Goal: Communication & Community: Answer question/provide support

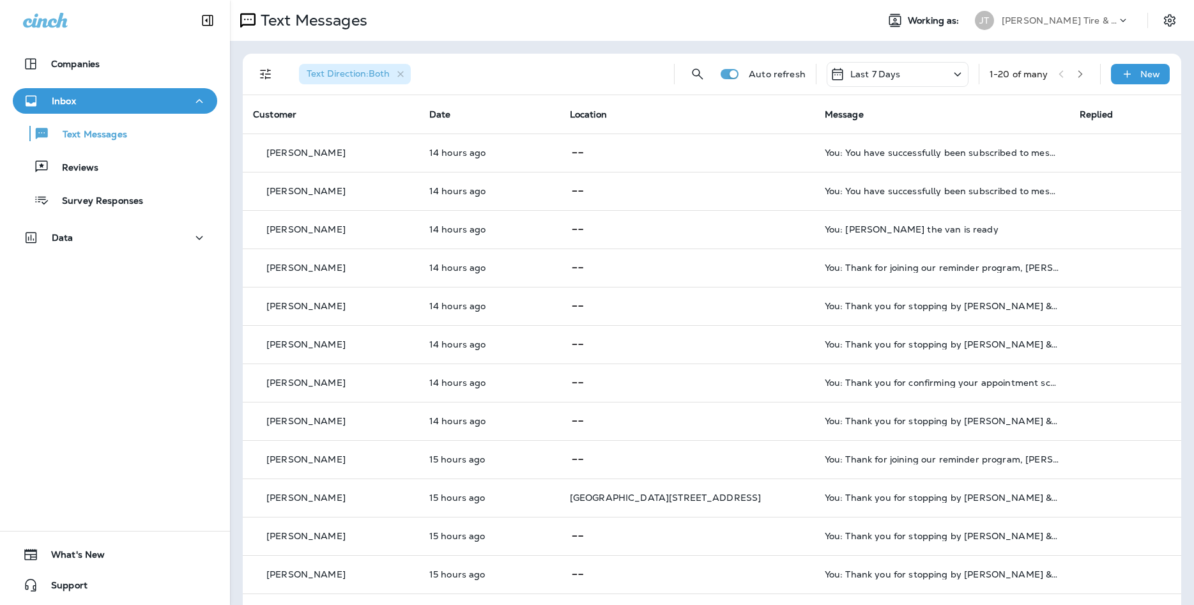
click at [395, 63] on button "Text Direction : Both" at bounding box center [355, 74] width 122 height 31
click at [406, 78] on icon "button" at bounding box center [400, 74] width 11 height 11
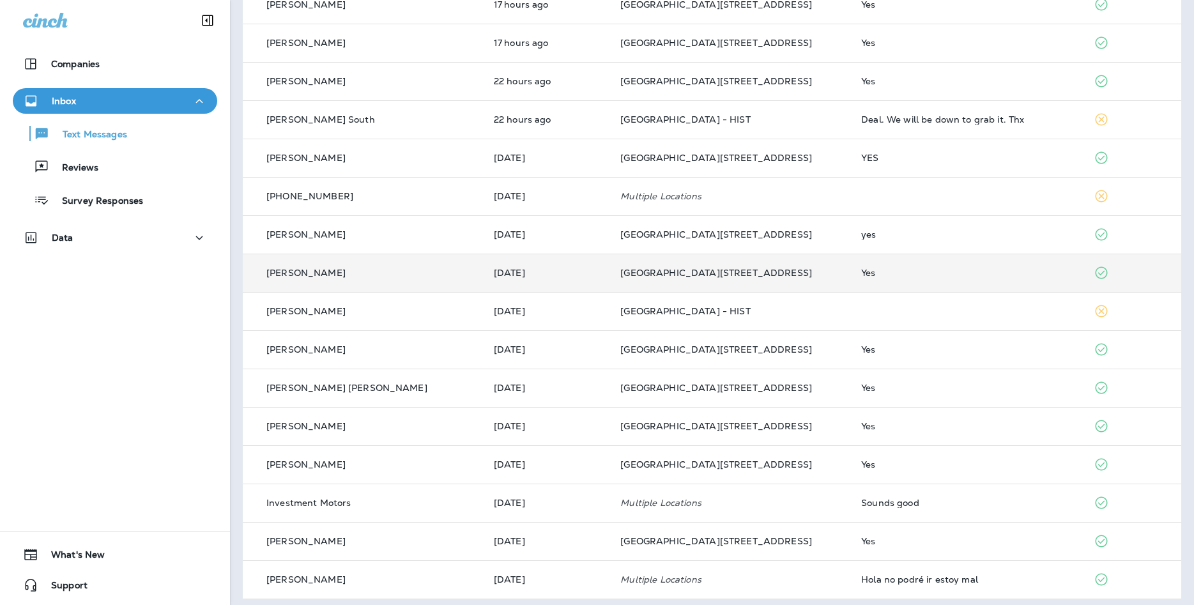
scroll to position [231, 0]
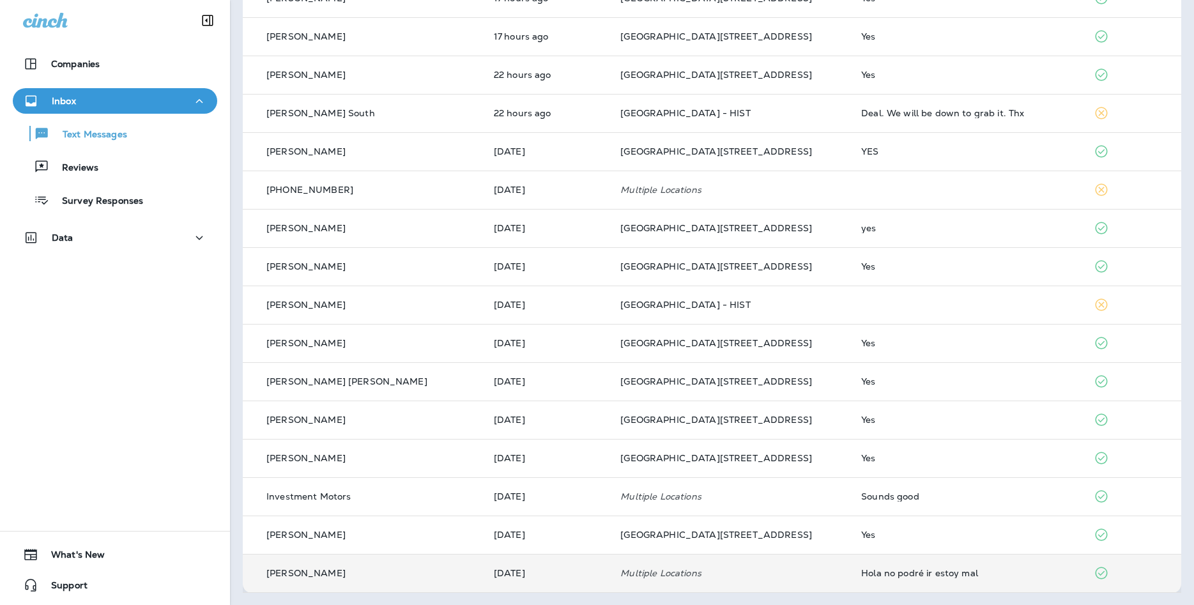
click at [916, 574] on div "Hola no podré ir estoy mal" at bounding box center [967, 573] width 212 height 10
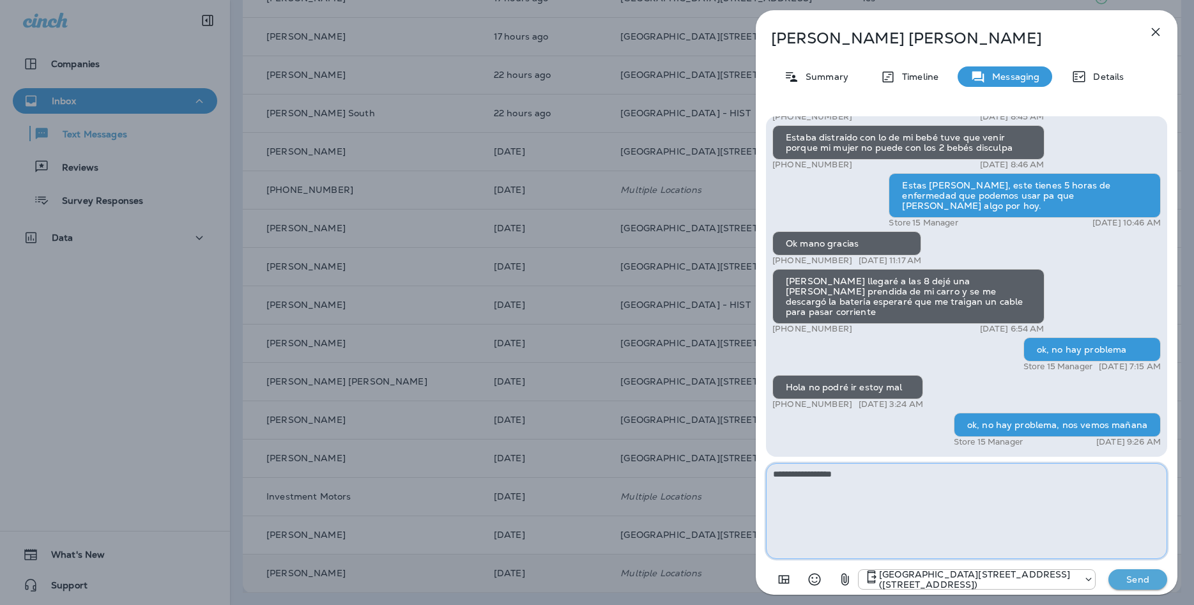
type textarea "**********"
click at [1149, 578] on p "Send" at bounding box center [1138, 580] width 54 height 12
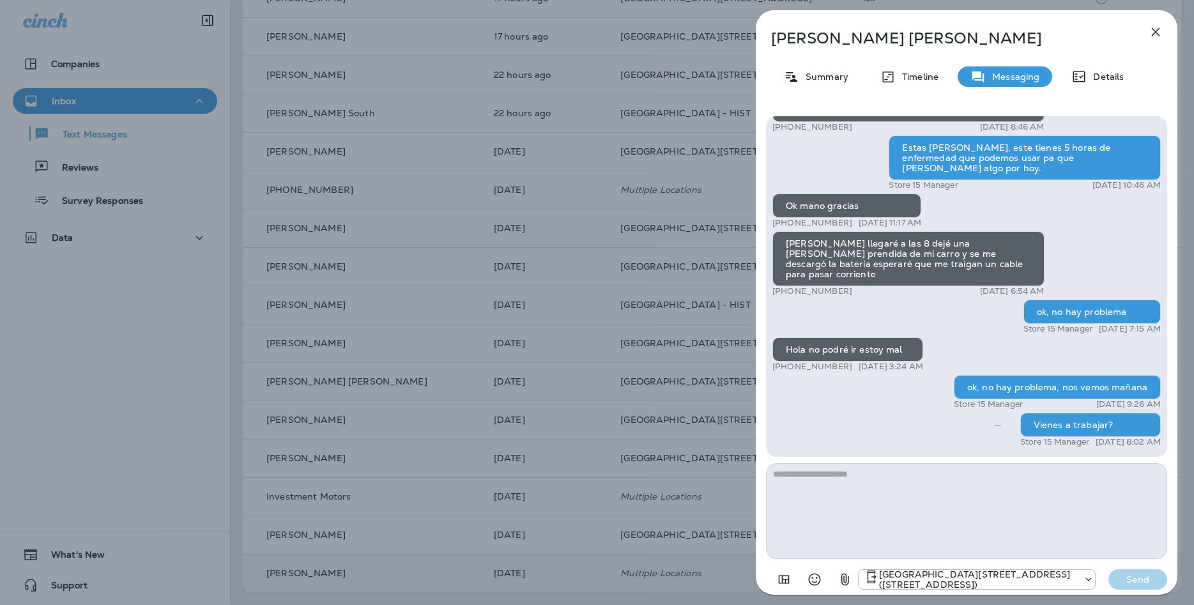
click at [1153, 30] on icon "button" at bounding box center [1155, 31] width 15 height 15
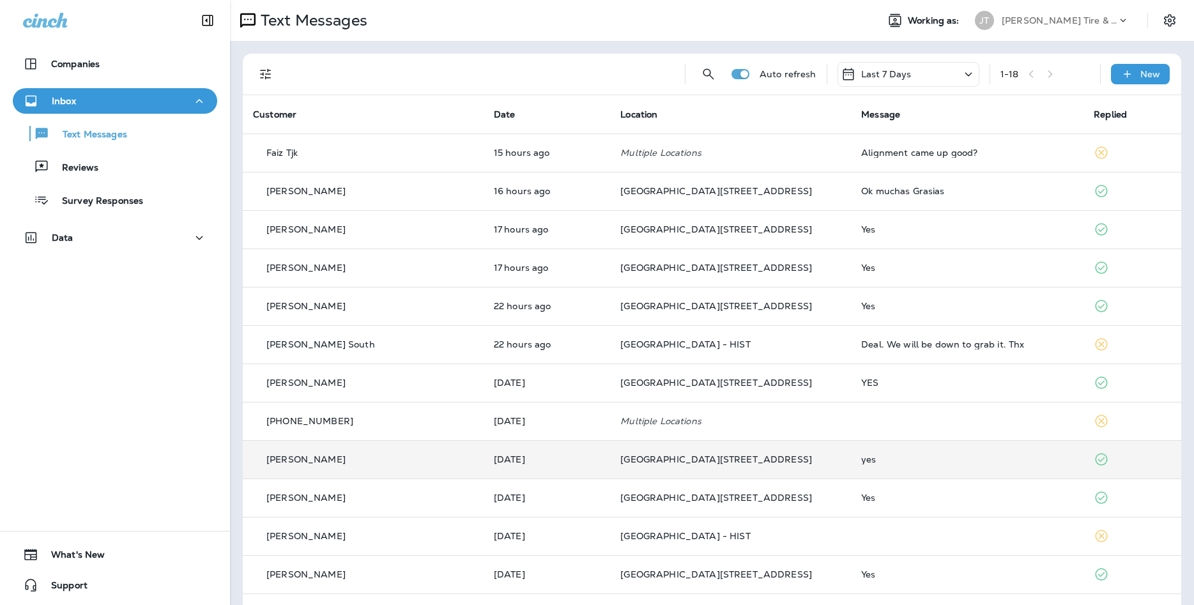
scroll to position [231, 0]
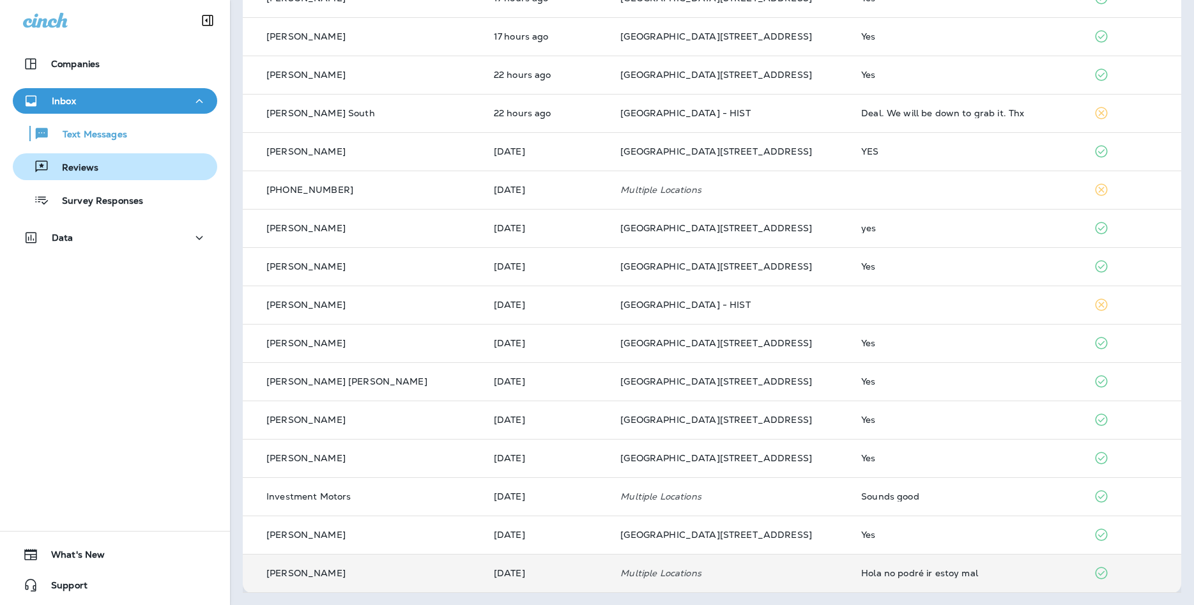
click at [115, 168] on div "Reviews" at bounding box center [115, 166] width 194 height 19
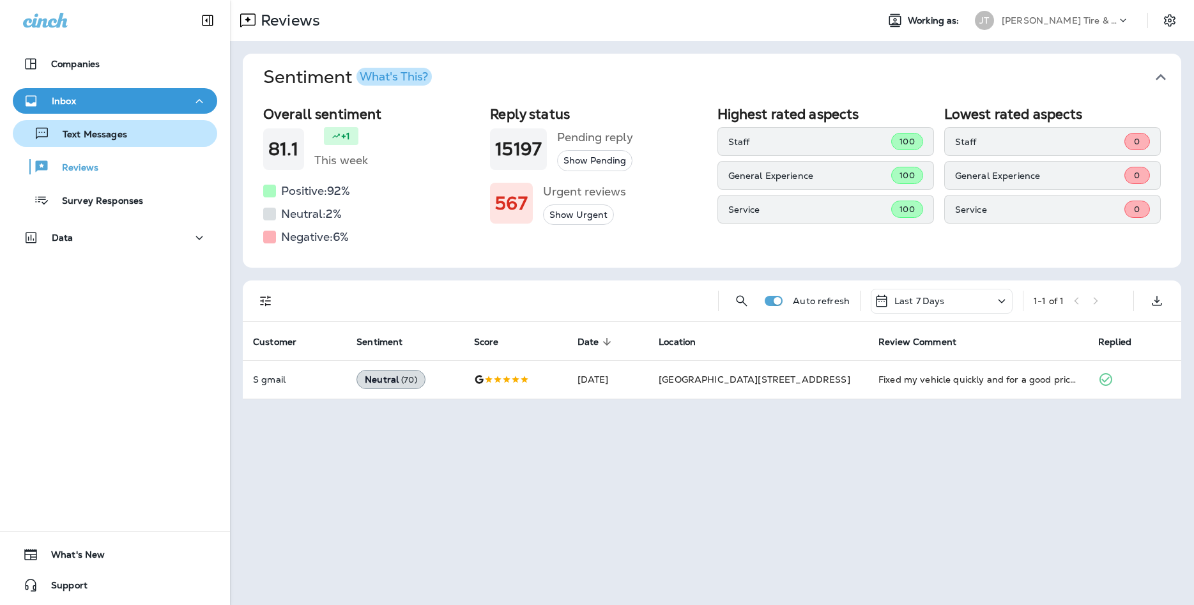
click at [183, 125] on div "Text Messages" at bounding box center [115, 133] width 194 height 19
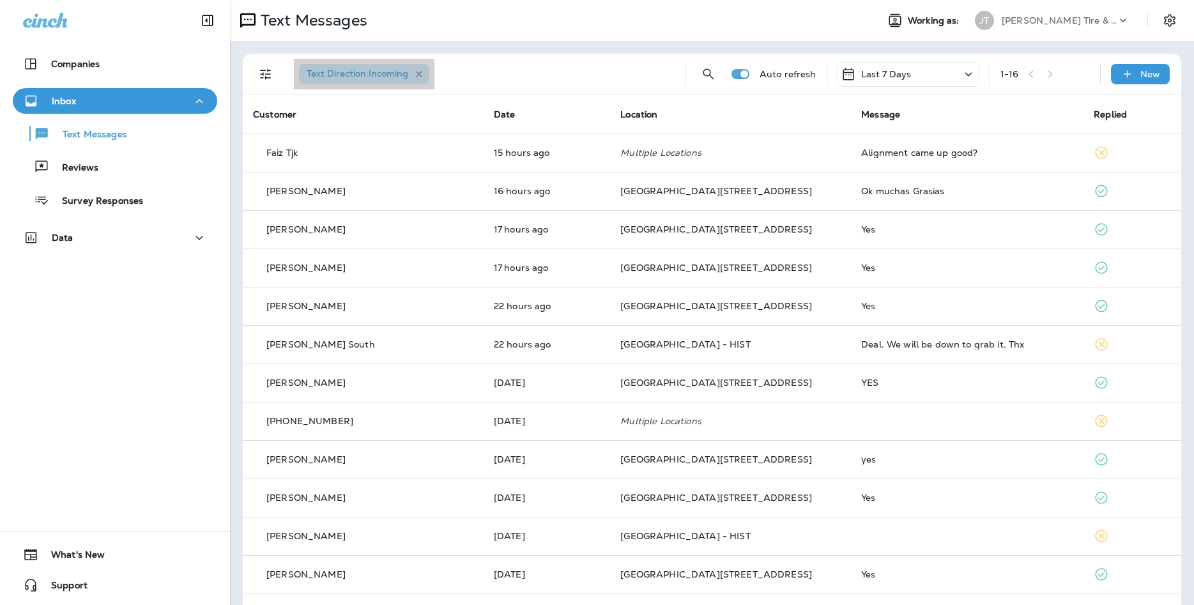
click at [425, 73] on icon "button" at bounding box center [419, 74] width 11 height 11
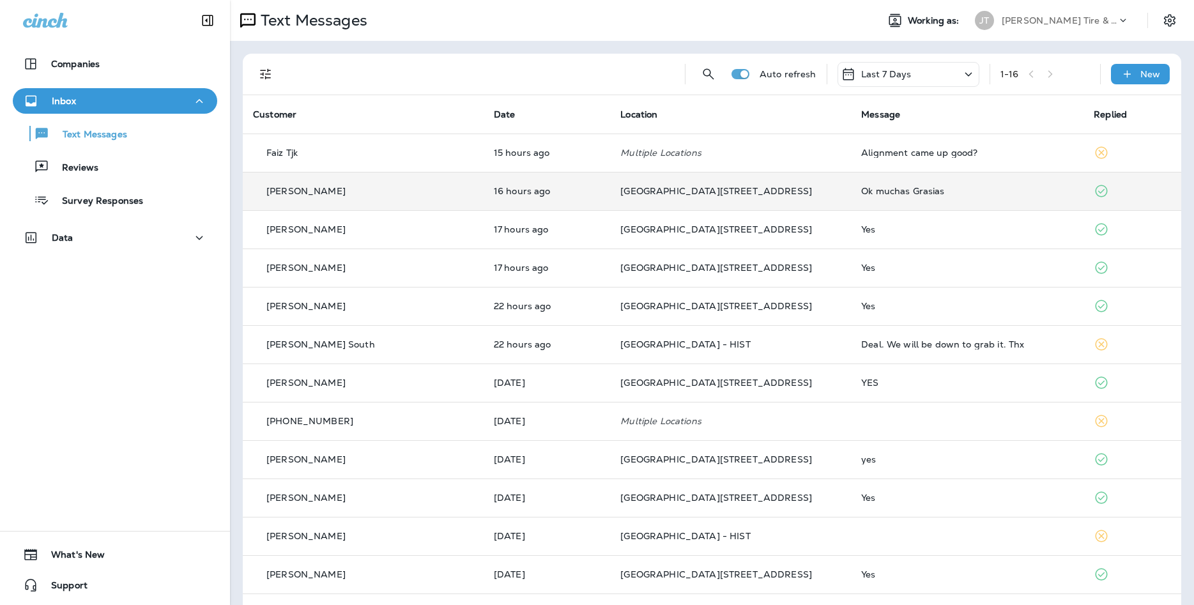
click at [917, 188] on div "Ok muchas Grasias" at bounding box center [967, 191] width 212 height 10
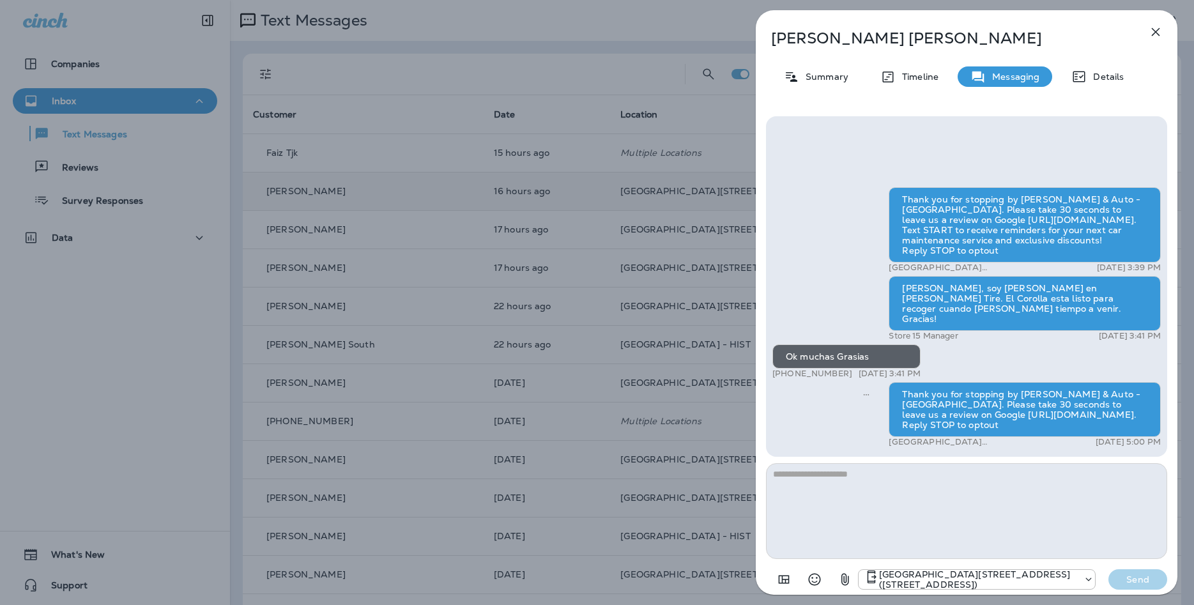
click at [1156, 31] on icon "button" at bounding box center [1156, 32] width 8 height 8
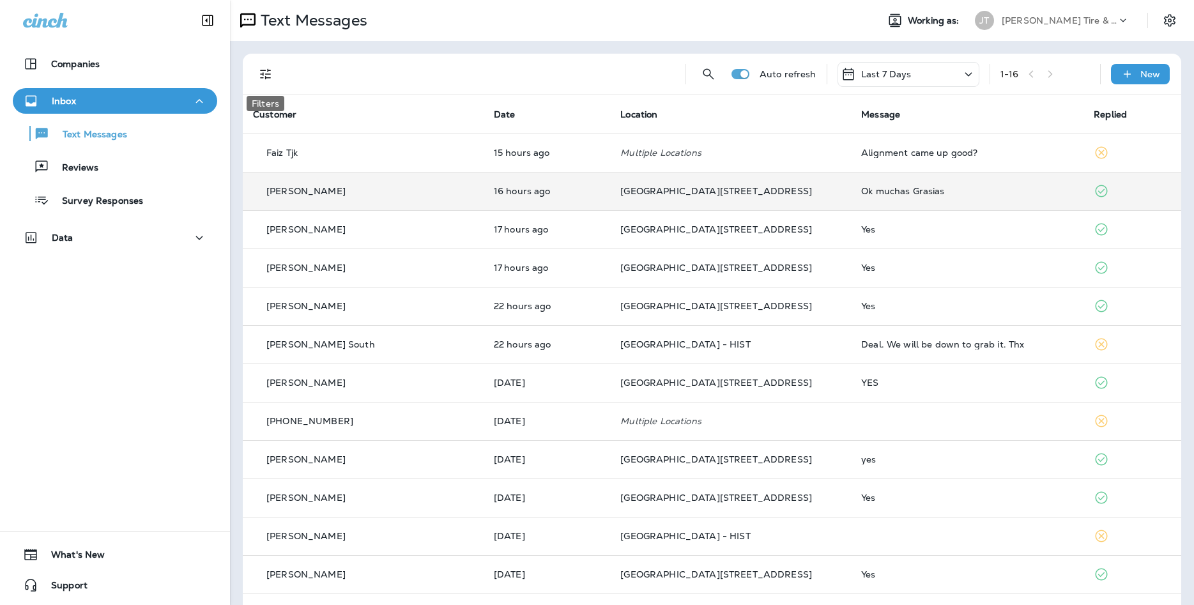
click at [265, 83] on button "Filters" at bounding box center [266, 74] width 26 height 26
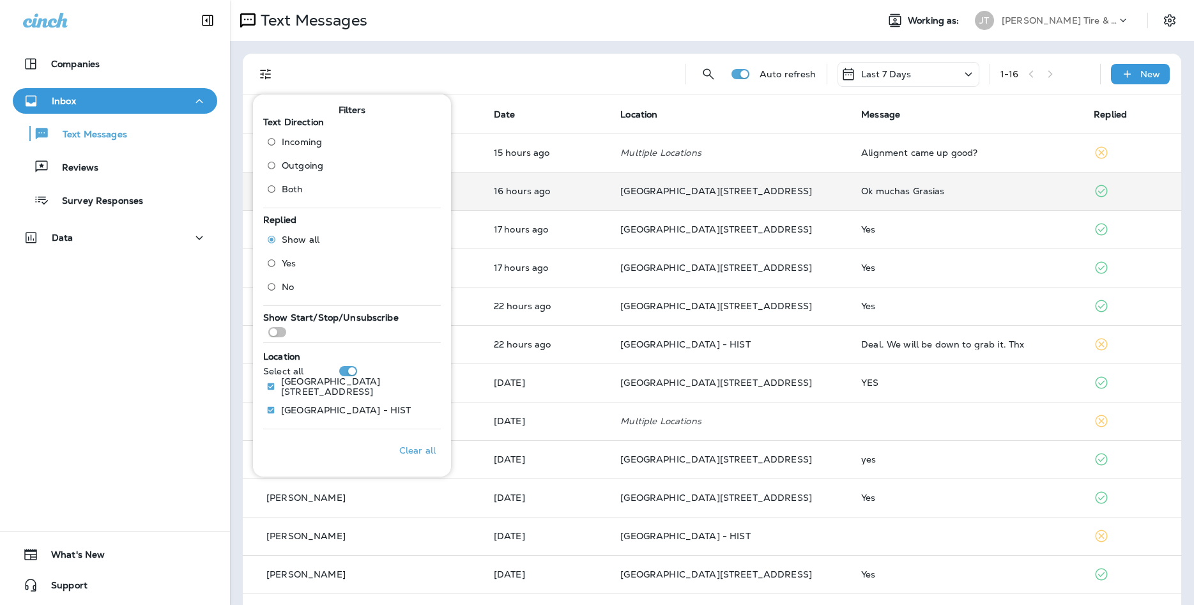
click at [290, 192] on span "Both" at bounding box center [293, 189] width 22 height 10
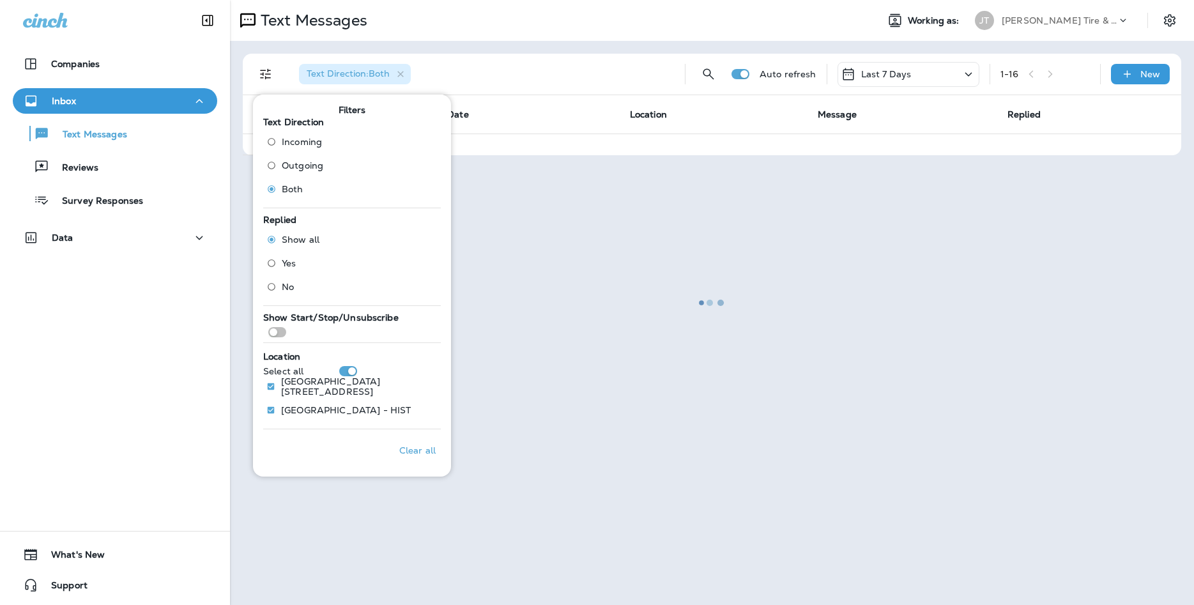
click at [564, 76] on div at bounding box center [712, 302] width 962 height 602
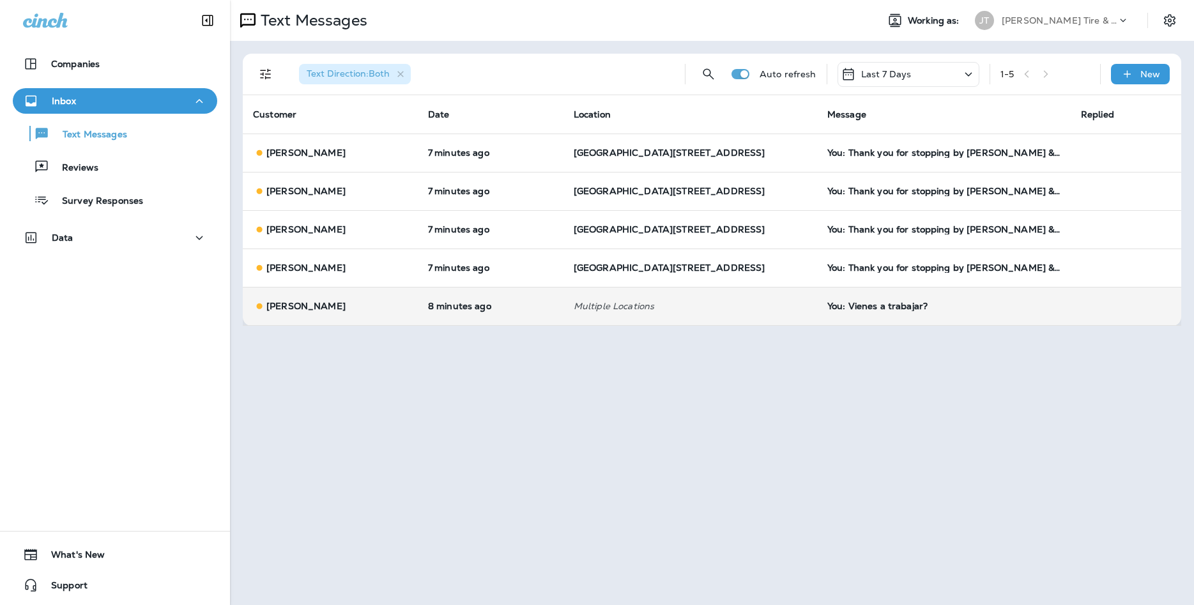
click at [909, 311] on div "You: Vienes a trabajar?" at bounding box center [943, 306] width 233 height 10
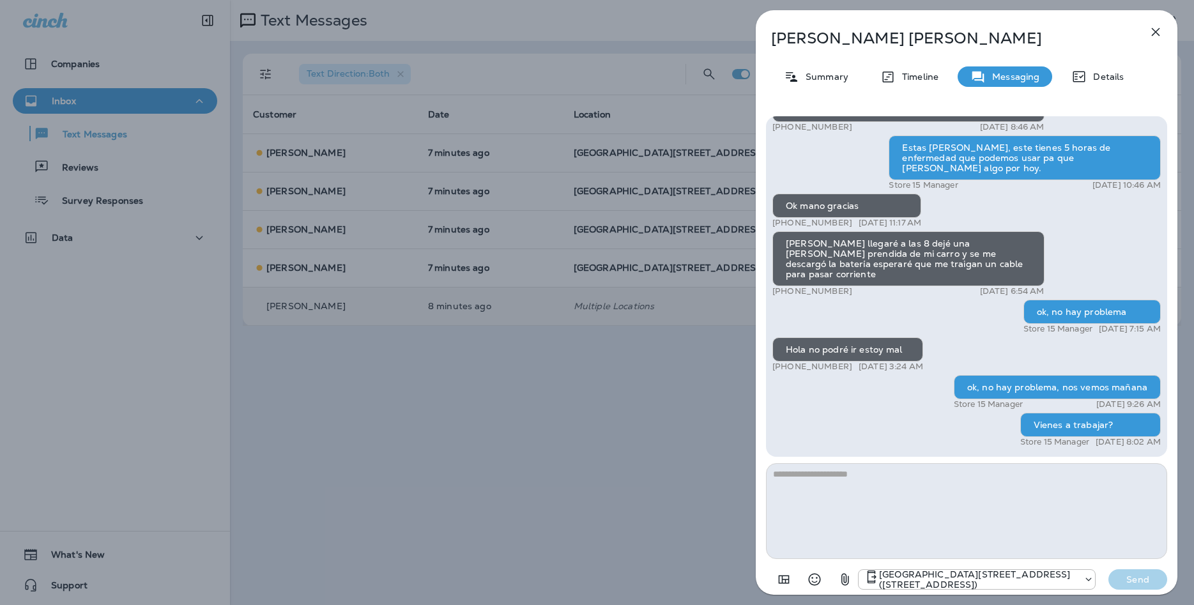
click at [1153, 35] on icon "button" at bounding box center [1156, 32] width 8 height 8
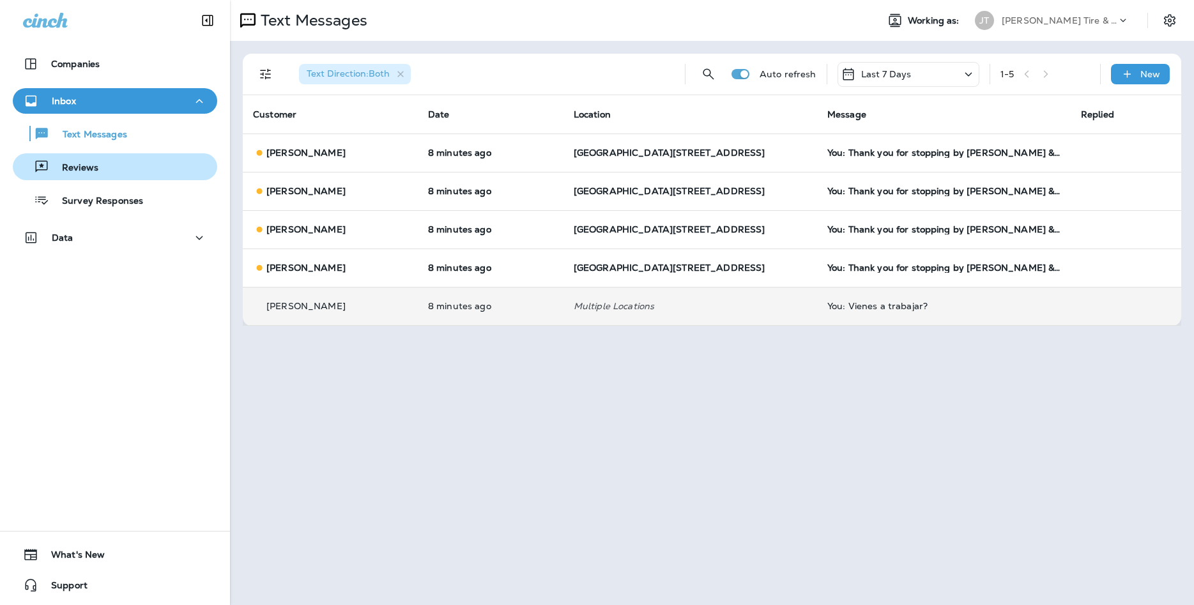
click at [47, 176] on button "Reviews" at bounding box center [115, 166] width 204 height 27
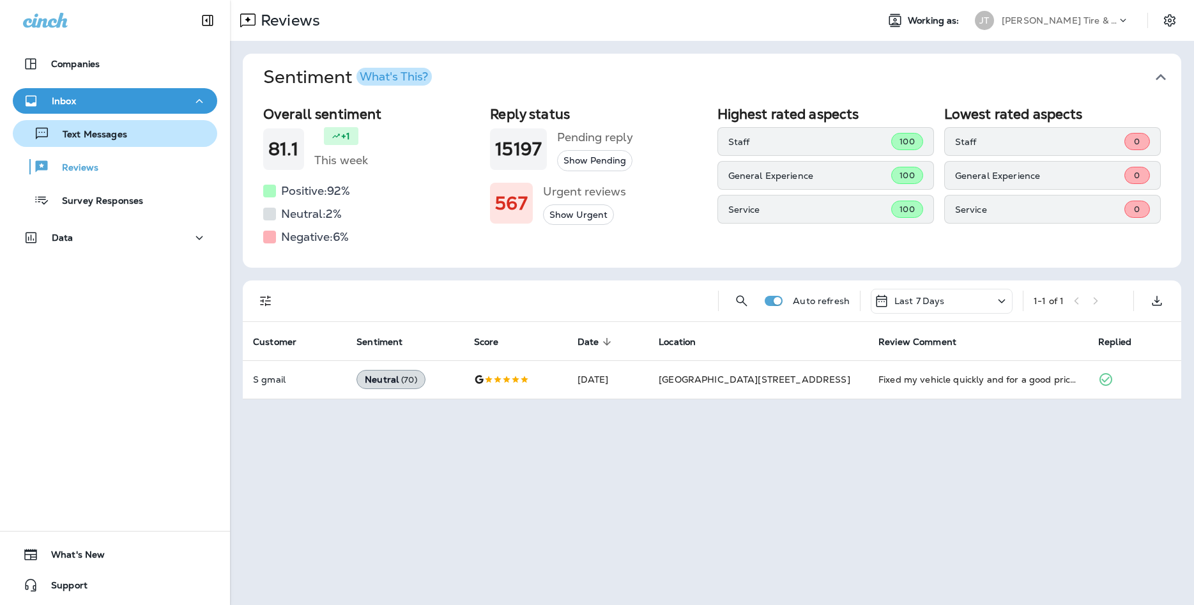
click at [134, 132] on div "Text Messages" at bounding box center [115, 133] width 194 height 19
